Goal: Task Accomplishment & Management: Manage account settings

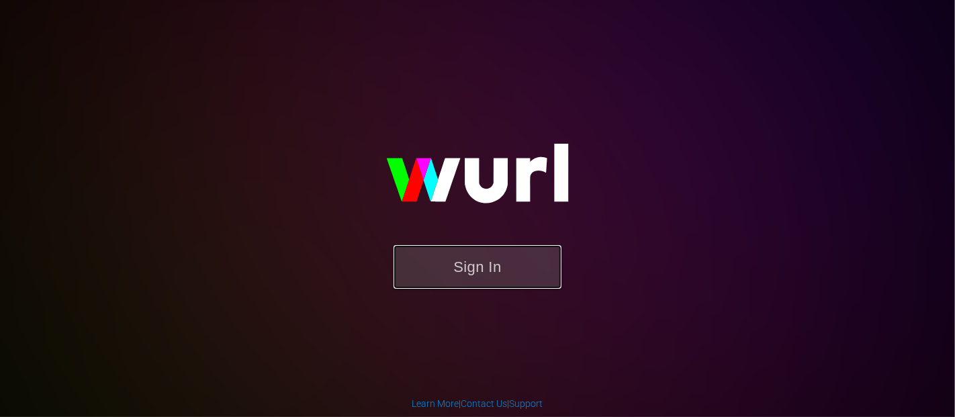
click at [475, 254] on button "Sign In" at bounding box center [478, 267] width 168 height 44
click at [467, 252] on button "Sign In" at bounding box center [478, 267] width 168 height 44
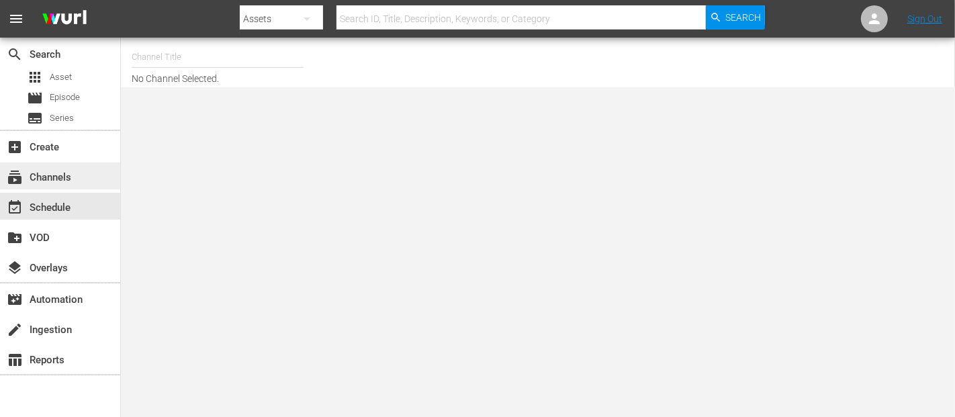
click at [54, 181] on div "subscriptions Channels" at bounding box center [37, 175] width 75 height 12
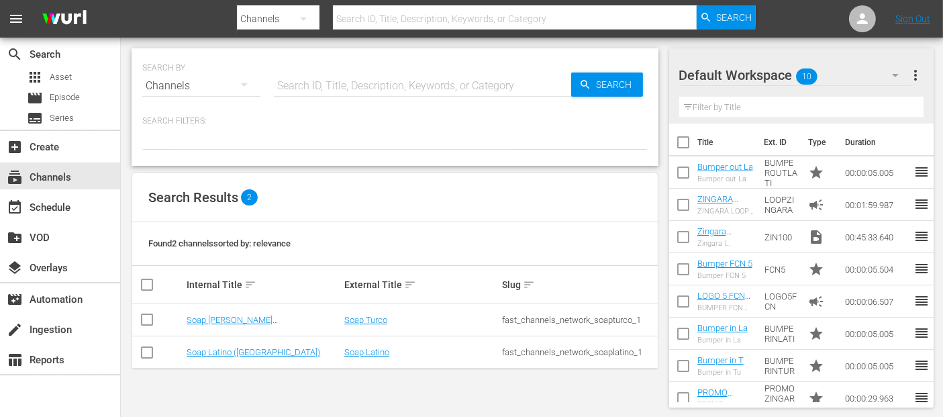
click at [234, 310] on td "Soap Turco (Italy)" at bounding box center [264, 320] width 158 height 32
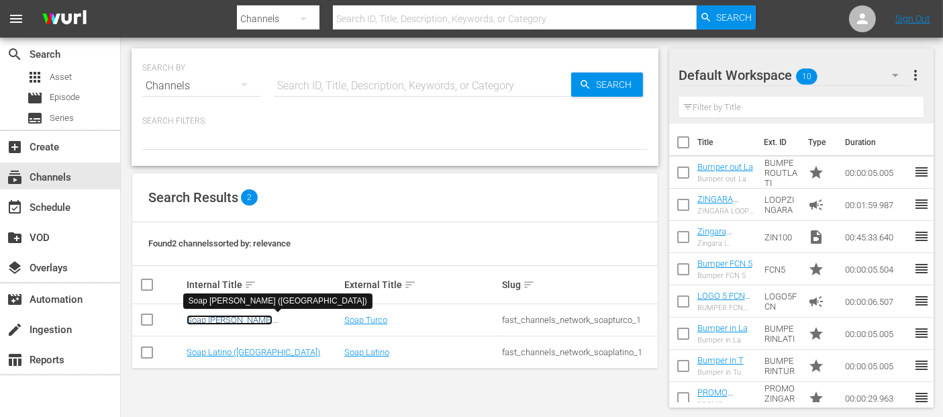
click at [229, 322] on link "Soap Turco (Italy)" at bounding box center [230, 325] width 87 height 20
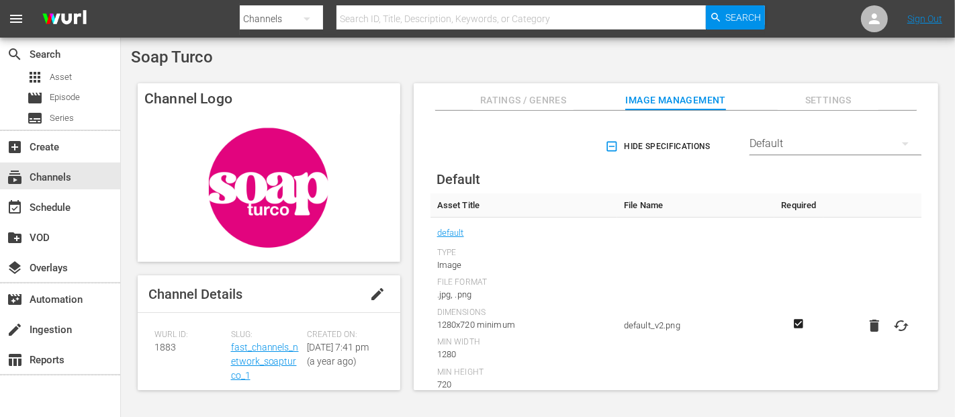
click at [371, 289] on span "edit" at bounding box center [377, 294] width 16 height 16
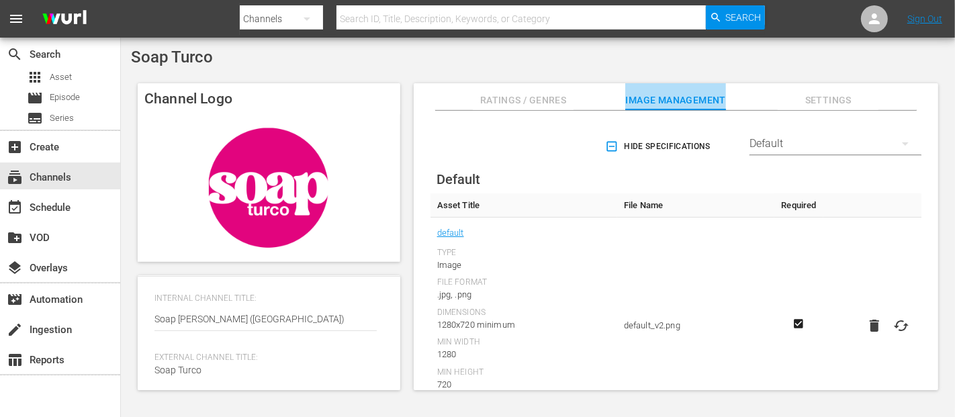
click at [658, 97] on span "Image Management" at bounding box center [675, 100] width 101 height 17
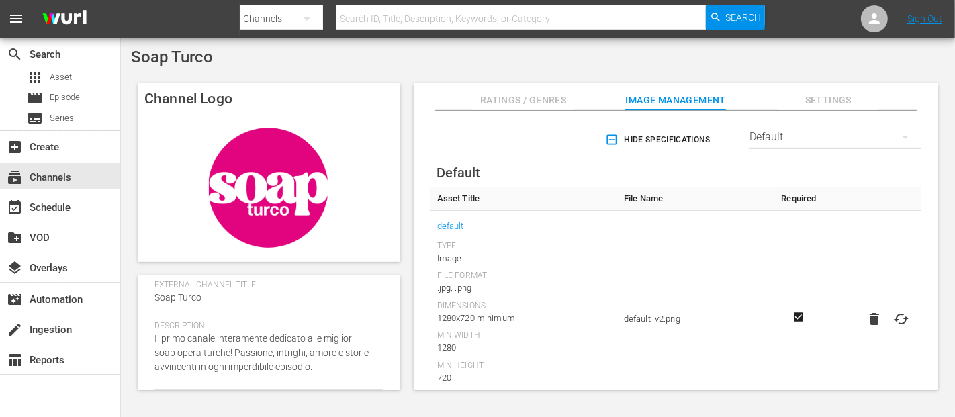
scroll to position [0, 0]
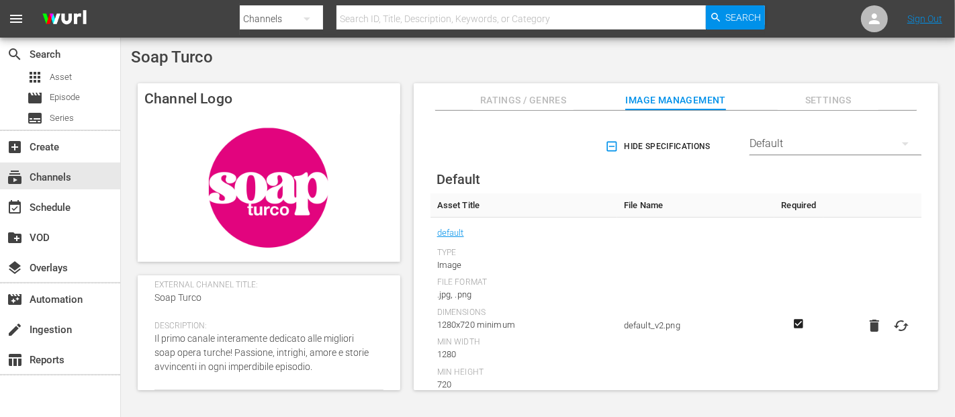
click at [608, 143] on icon "button" at bounding box center [611, 146] width 13 height 13
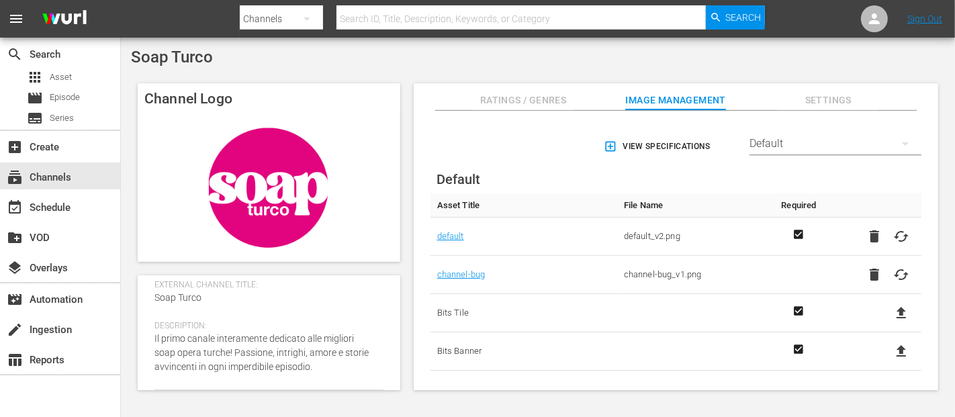
click at [768, 142] on div "Default" at bounding box center [835, 144] width 172 height 38
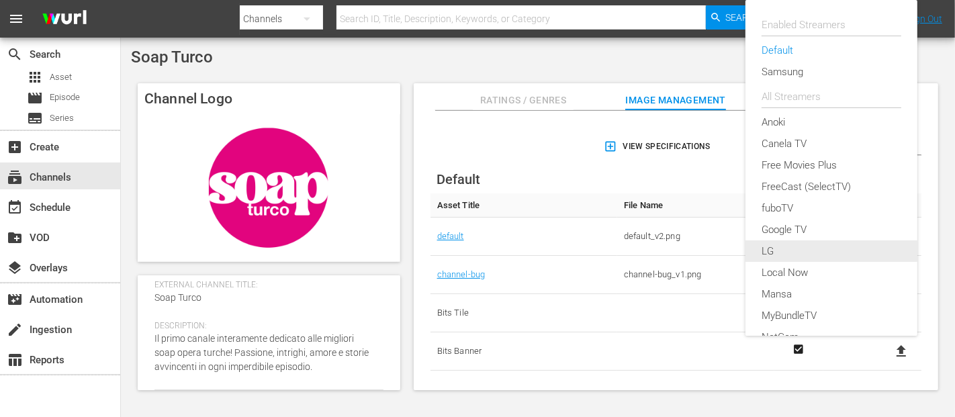
click at [782, 250] on div "LG" at bounding box center [831, 250] width 140 height 21
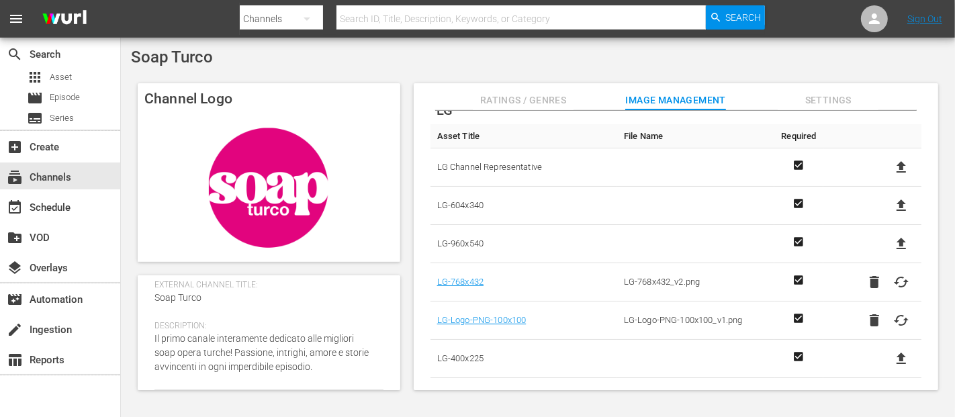
scroll to position [71, 0]
click at [794, 160] on icon "Required" at bounding box center [798, 163] width 9 height 9
click at [825, 88] on button "Settings" at bounding box center [828, 96] width 101 height 27
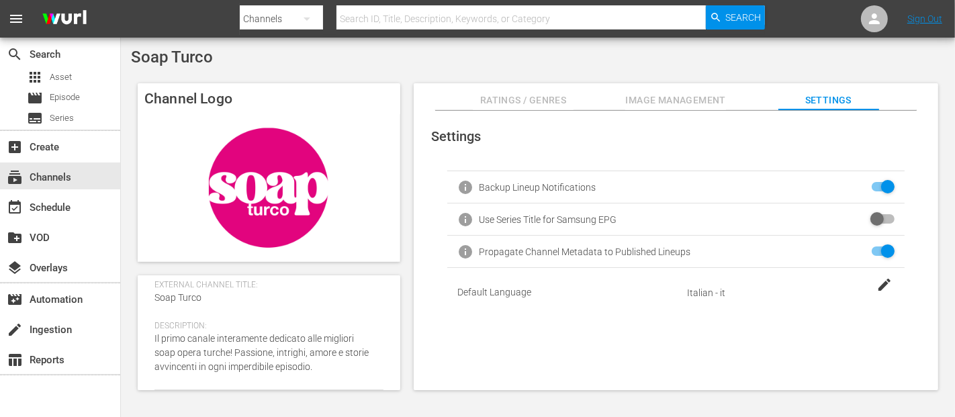
click at [708, 104] on span "Image Management" at bounding box center [675, 100] width 101 height 17
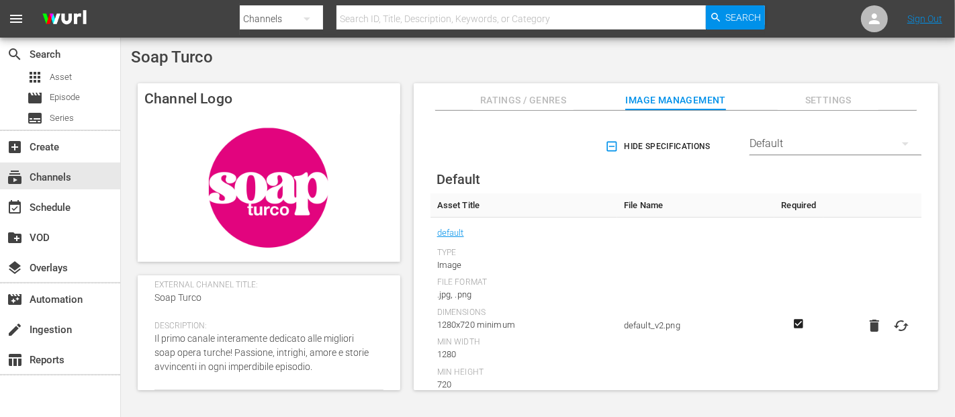
click at [780, 142] on div "Default" at bounding box center [835, 144] width 172 height 38
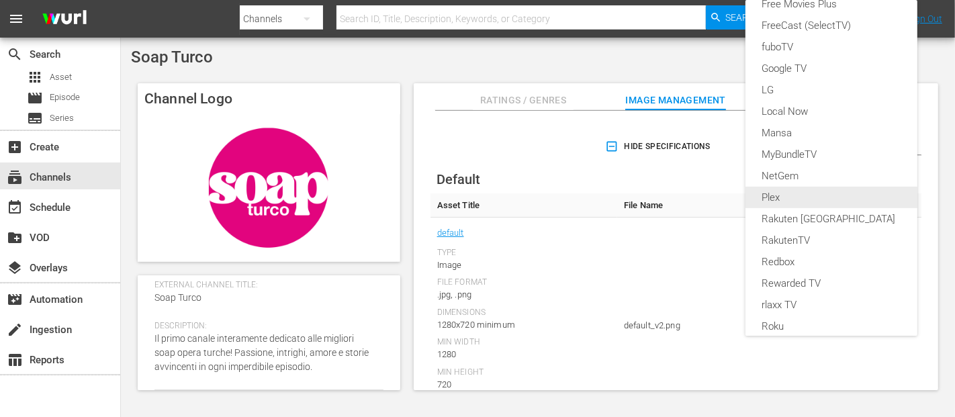
scroll to position [161, 0]
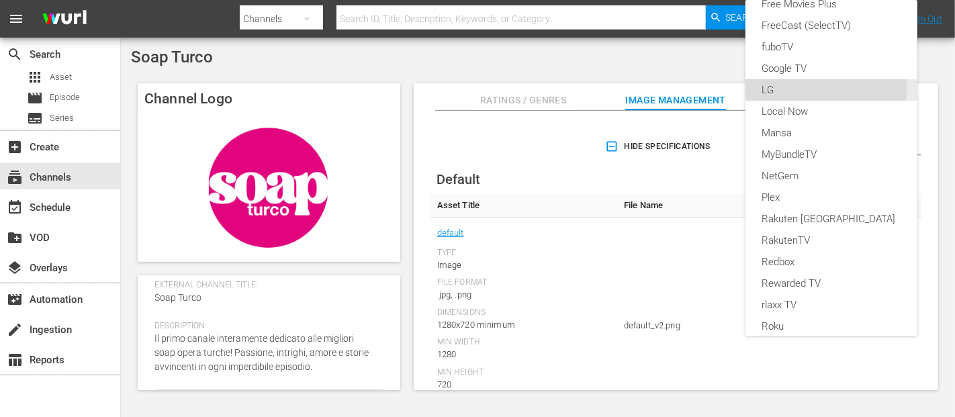
click at [773, 88] on div "LG" at bounding box center [831, 89] width 140 height 21
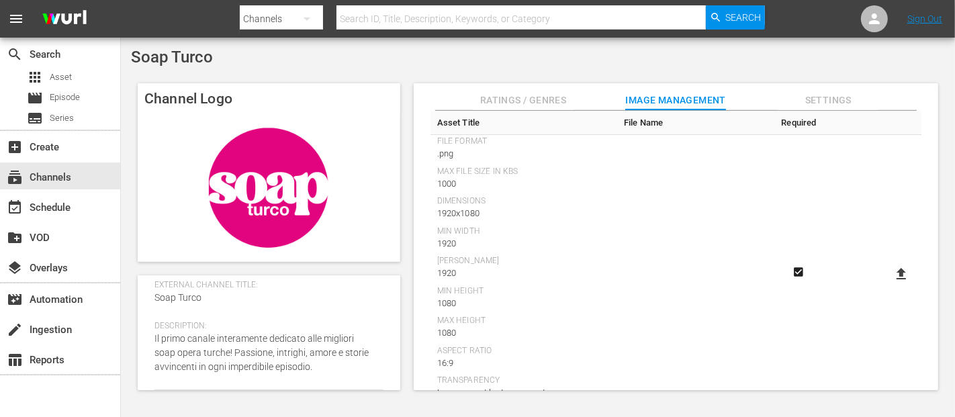
scroll to position [147, 0]
drag, startPoint x: 438, startPoint y: 177, endPoint x: 475, endPoint y: 181, distance: 37.8
click at [475, 181] on div "1000" at bounding box center [523, 177] width 173 height 13
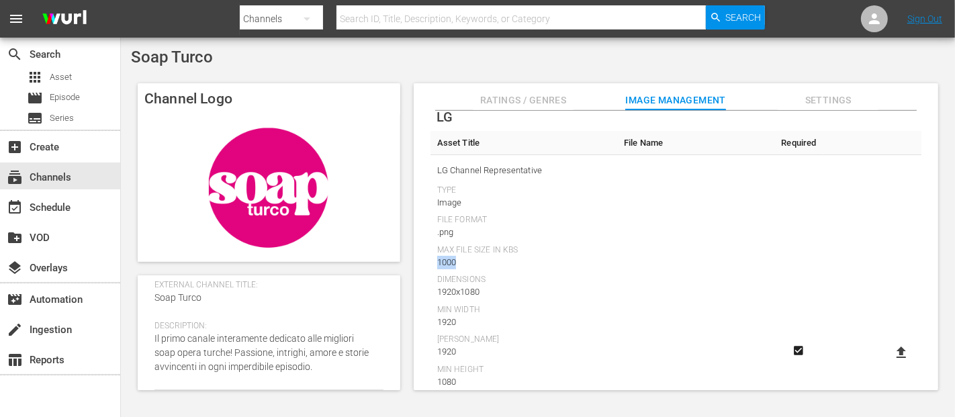
scroll to position [69, 0]
